Goal: Task Accomplishment & Management: Manage account settings

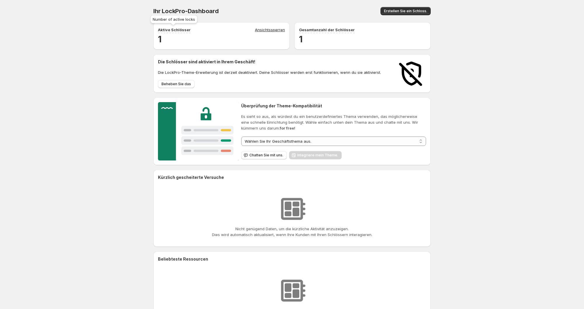
click at [191, 28] on div "Aktive Schlösser Ansichtssperren" at bounding box center [221, 30] width 127 height 6
click at [265, 28] on link "Ansichtssperren" at bounding box center [270, 30] width 30 height 6
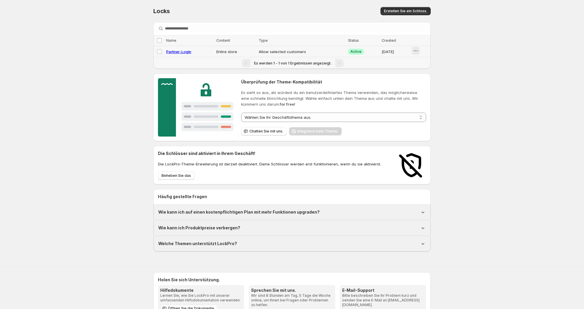
click at [414, 51] on button "button" at bounding box center [416, 51] width 8 height 8
click at [417, 85] on div "Delete" at bounding box center [421, 83] width 22 height 6
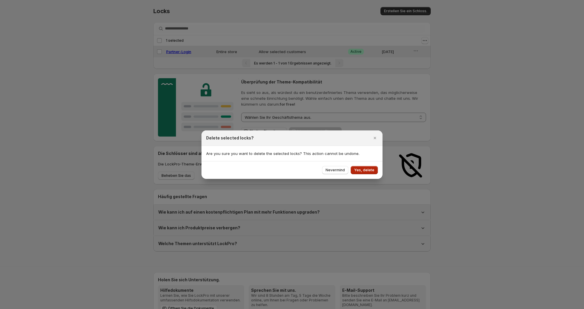
click at [364, 174] on button "Yes, delete" at bounding box center [364, 170] width 27 height 8
